Goal: Information Seeking & Learning: Learn about a topic

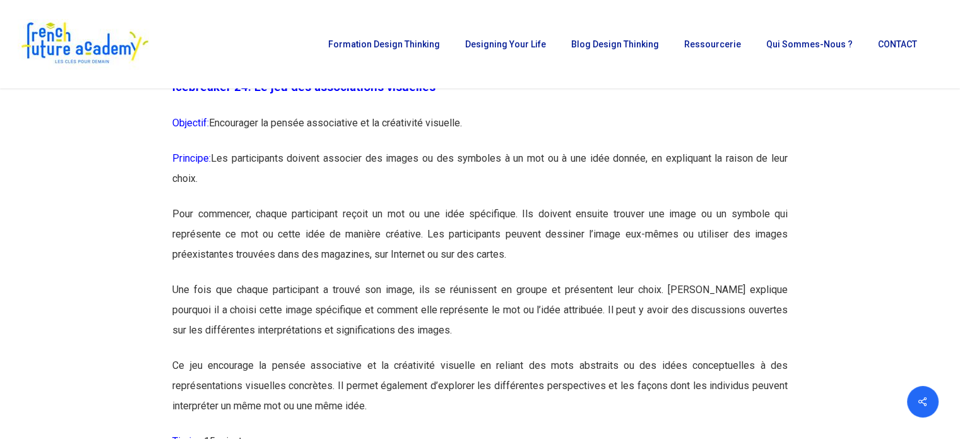
scroll to position [9757, 0]
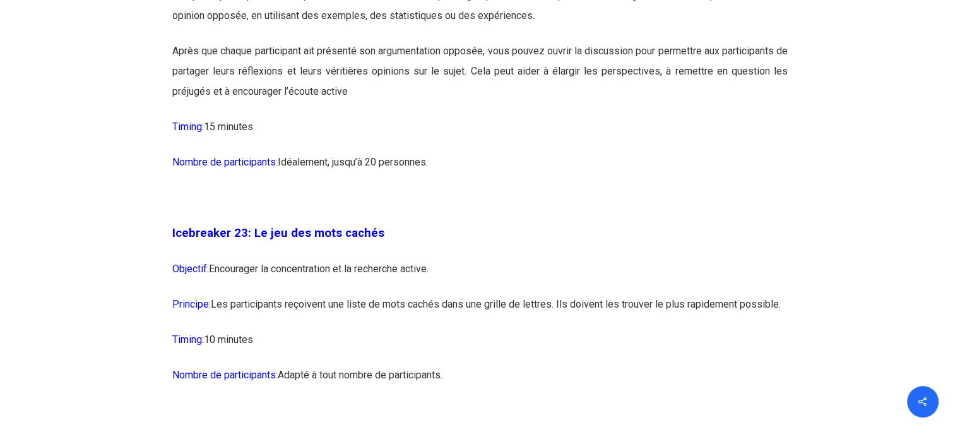
scroll to position [9807, 0]
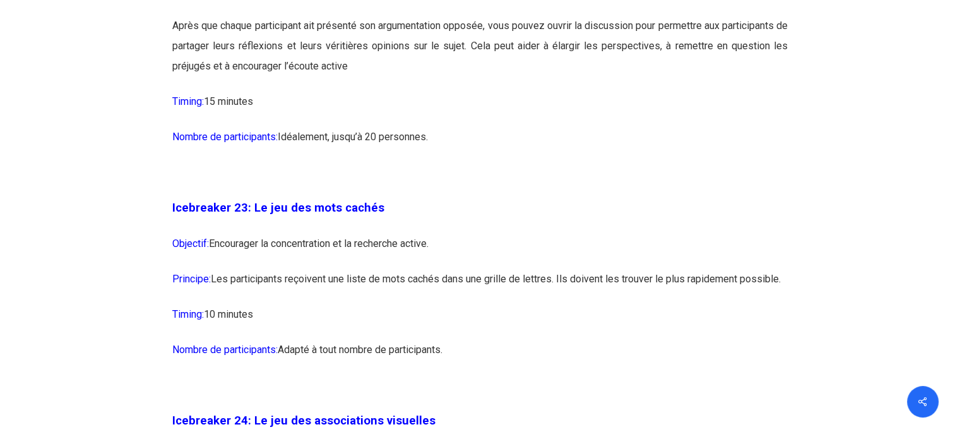
click at [701, 198] on p at bounding box center [479, 179] width 615 height 35
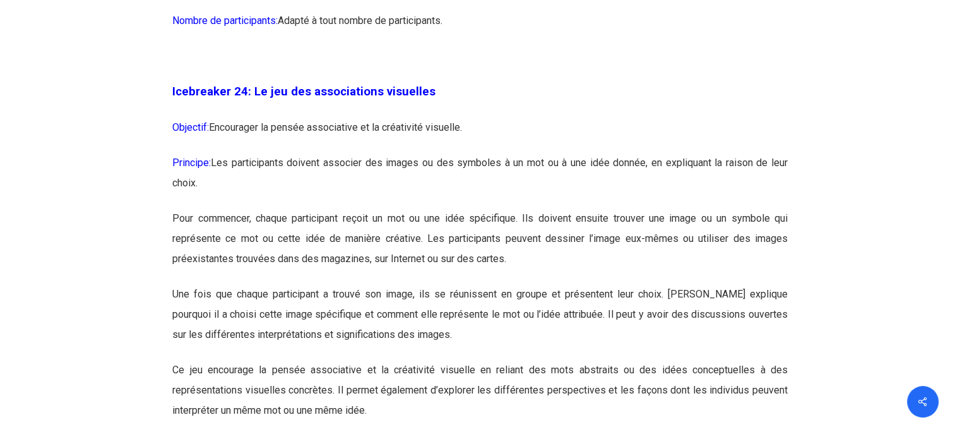
scroll to position [10169, 0]
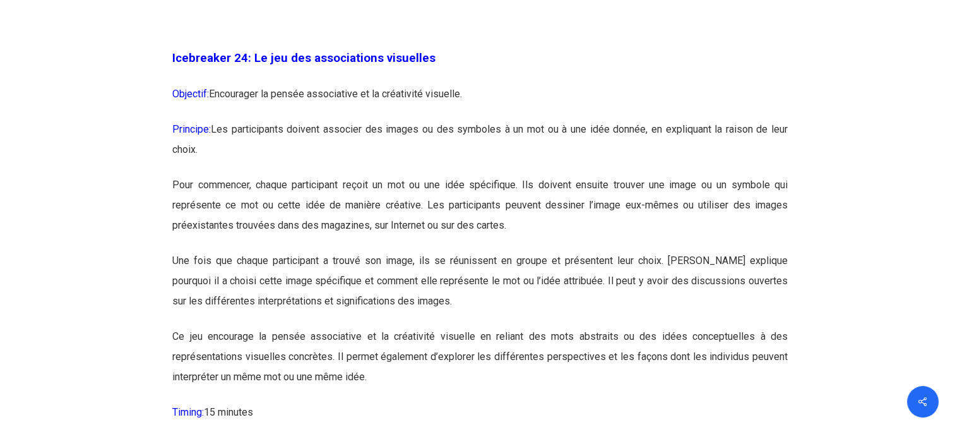
click at [553, 251] on p "Pour commencer, chaque participant reçoit un mot ou une idée spécifique. Ils do…" at bounding box center [479, 213] width 615 height 76
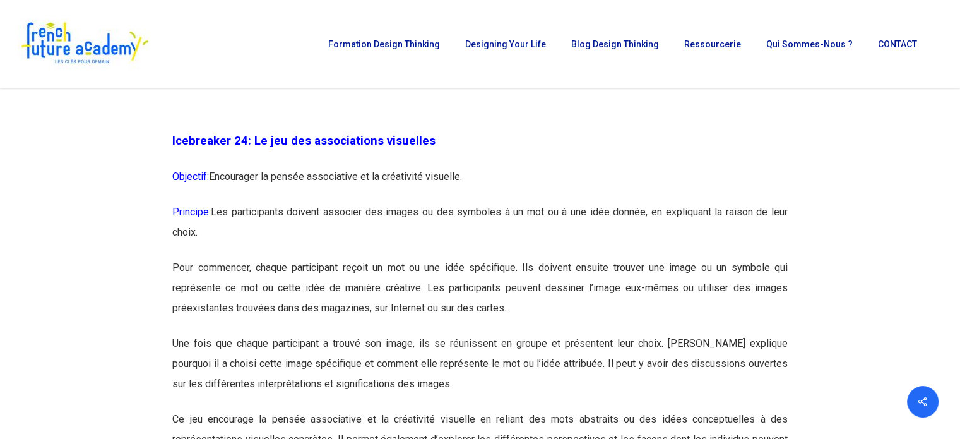
scroll to position [10471, 0]
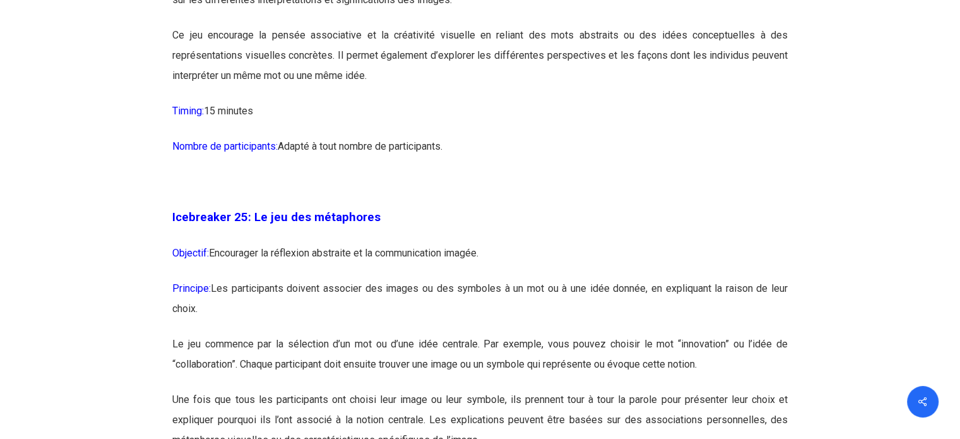
click at [591, 207] on p at bounding box center [479, 189] width 615 height 35
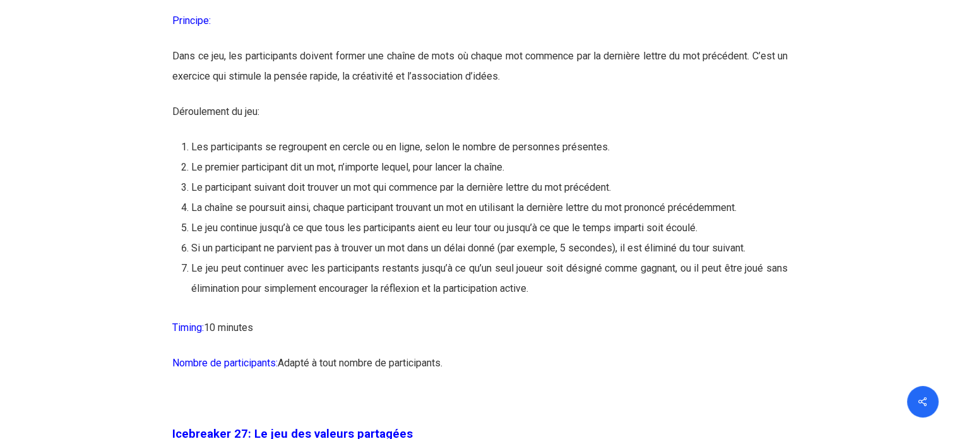
scroll to position [11233, 0]
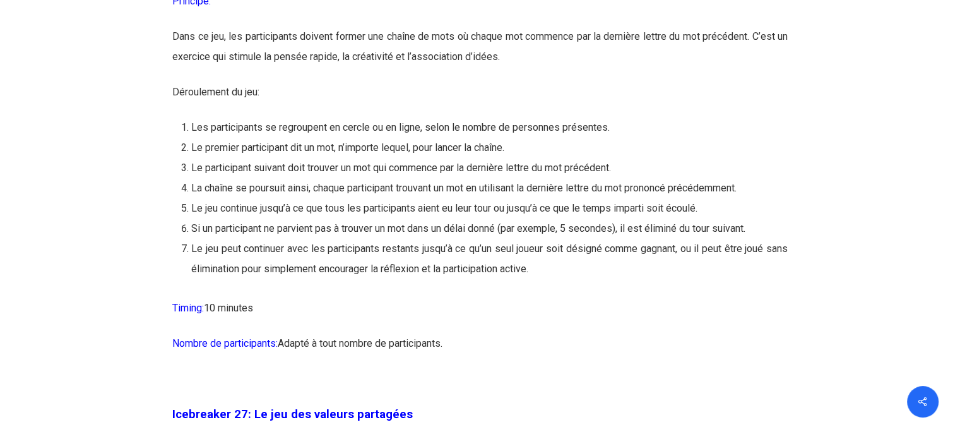
click at [634, 138] on li "Les participants se regroupent en cercle ou en ligne, selon le nombre de person…" at bounding box center [489, 127] width 597 height 20
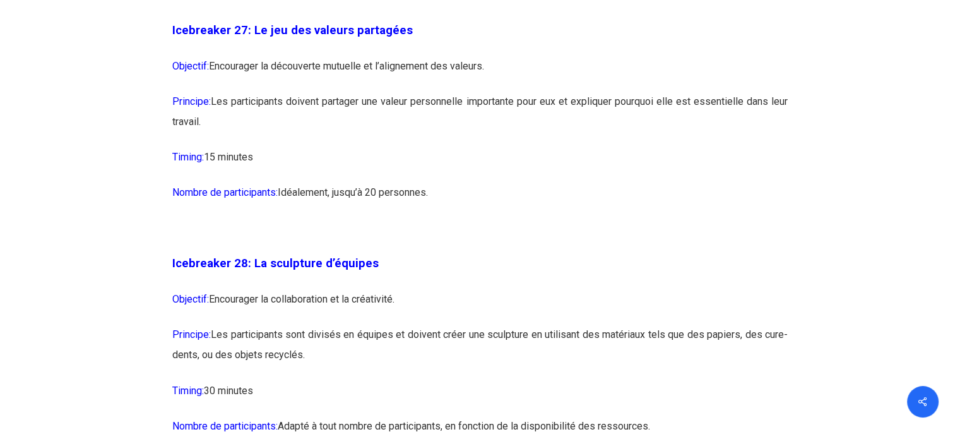
click at [543, 218] on p "Nombre de participants: [GEOGRAPHIC_DATA], jusqu’à 20 personnes." at bounding box center [479, 199] width 615 height 35
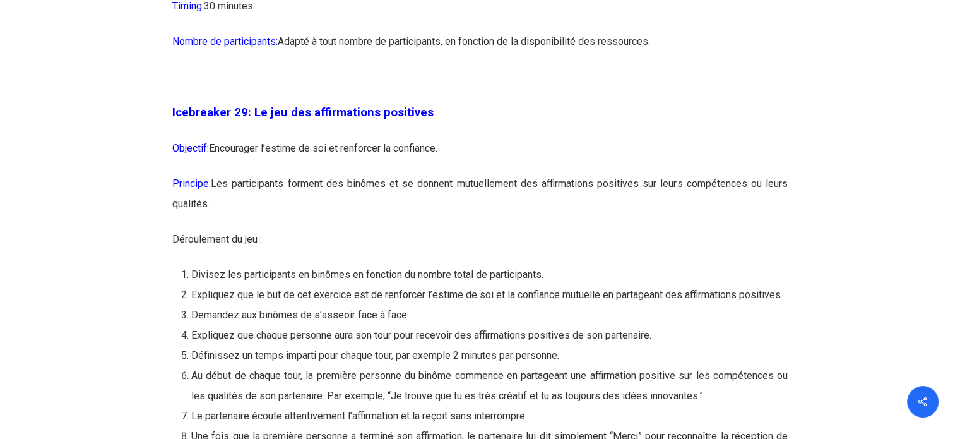
click at [596, 174] on p "Objectif: Encourager l’estime de soi et renforcer la confiance." at bounding box center [479, 155] width 615 height 35
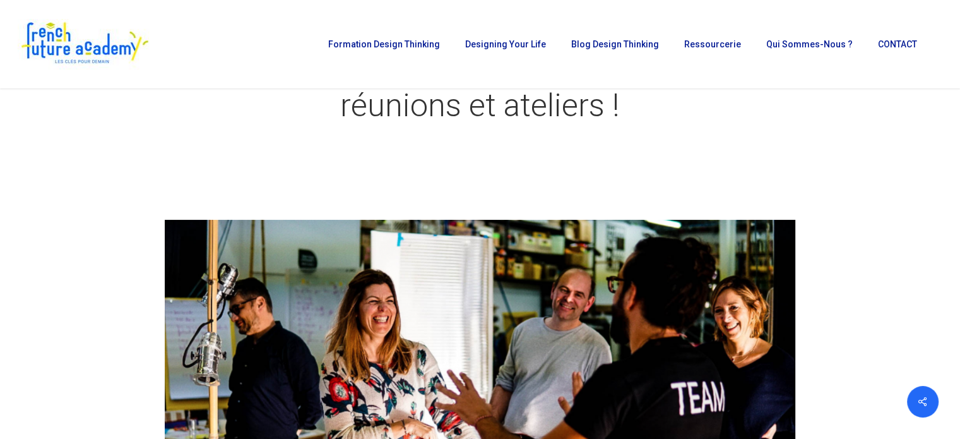
scroll to position [0, 0]
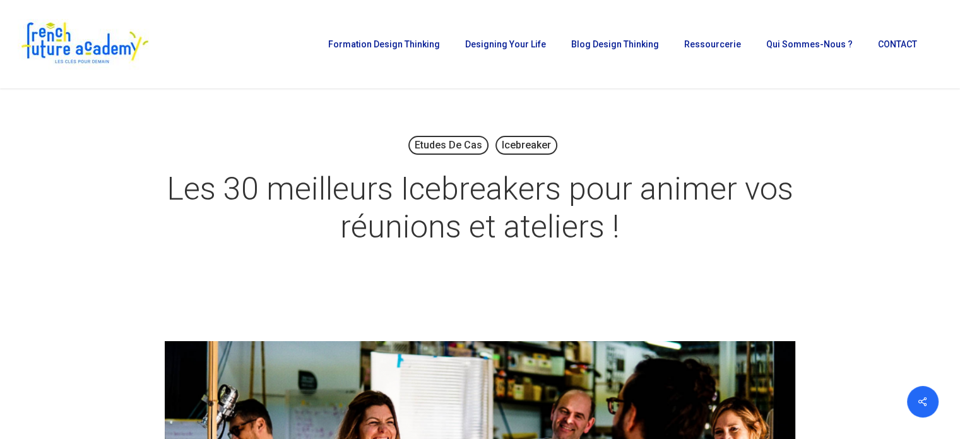
click at [614, 137] on div "Etudes de cas Icebreaker Les 30 meilleurs Icebreakers pour animer vos réunions …" at bounding box center [480, 195] width 833 height 124
drag, startPoint x: 614, startPoint y: 137, endPoint x: 699, endPoint y: 126, distance: 85.9
click at [699, 126] on div "Etudes de cas Icebreaker Les 30 meilleurs Icebreakers pour animer vos réunions …" at bounding box center [480, 201] width 833 height 174
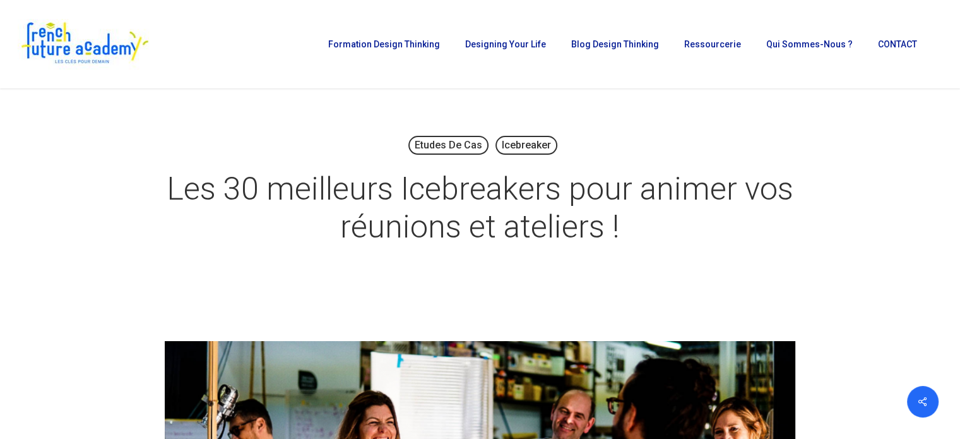
click at [838, 209] on div "Etudes de cas Icebreaker Les 30 meilleurs Icebreakers pour animer vos réunions …" at bounding box center [480, 195] width 833 height 124
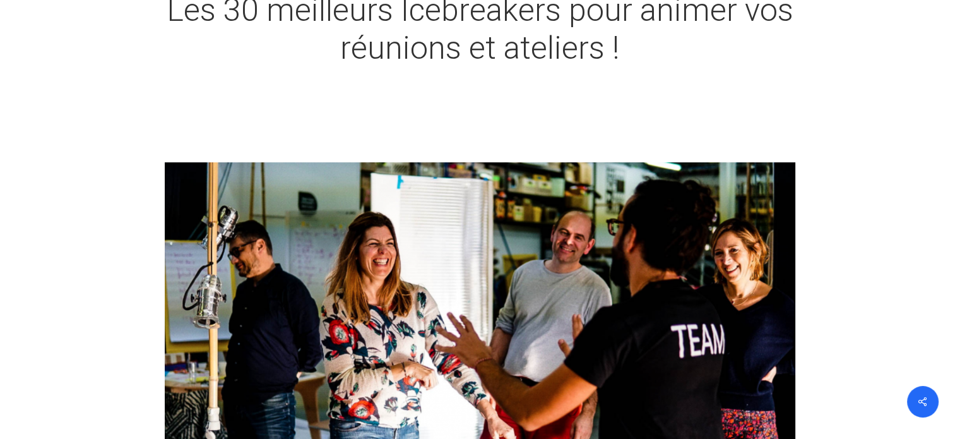
scroll to position [183, 0]
